Goal: Use online tool/utility: Utilize a website feature to perform a specific function

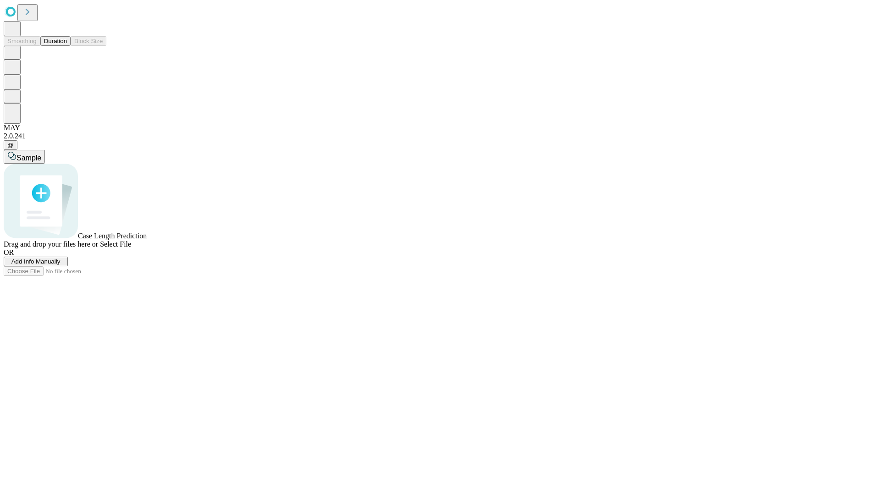
click at [67, 46] on button "Duration" at bounding box center [55, 41] width 30 height 10
click at [41, 154] on span "Sample" at bounding box center [29, 158] width 25 height 8
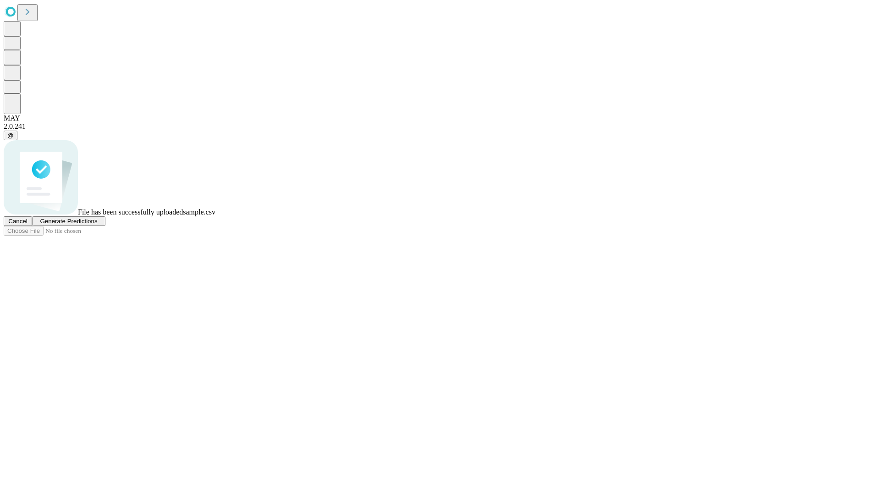
click at [97, 225] on span "Generate Predictions" at bounding box center [68, 221] width 57 height 7
